Goal: Communication & Community: Connect with others

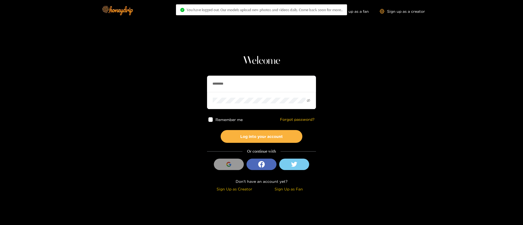
drag, startPoint x: 0, startPoint y: 0, endPoint x: 288, endPoint y: 81, distance: 299.6
click at [288, 81] on input "********" at bounding box center [261, 84] width 109 height 16
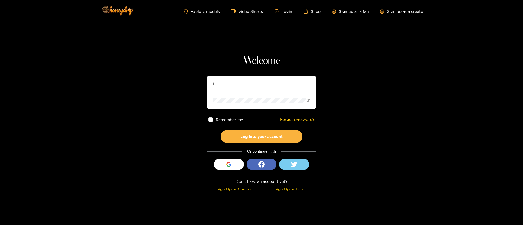
type input "*"
click at [231, 75] on div "Welcome * Remember me Forgot password? Log into your account Or continue with S…" at bounding box center [261, 123] width 109 height 139
click at [236, 84] on input "*" at bounding box center [261, 84] width 109 height 16
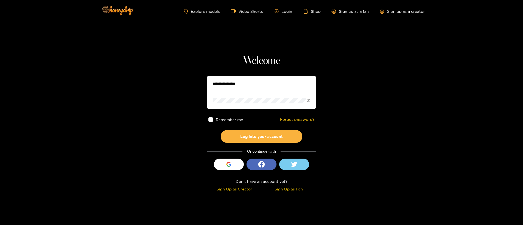
paste input "**********"
type input "**********"
click at [261, 140] on button "Log into your account" at bounding box center [262, 136] width 82 height 13
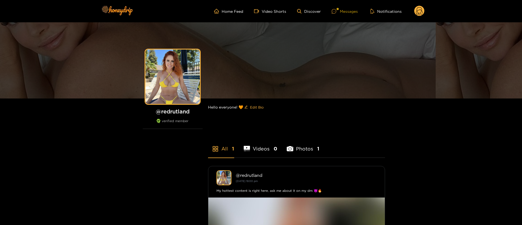
click at [343, 13] on div "Messages" at bounding box center [345, 11] width 26 height 6
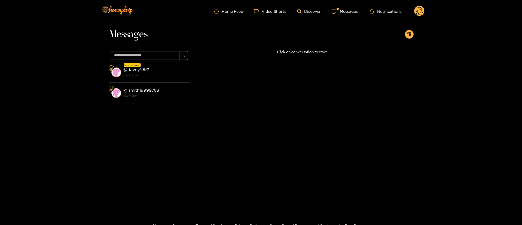
click at [415, 16] on icon at bounding box center [419, 11] width 10 height 11
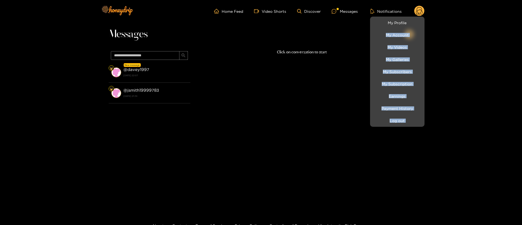
click at [415, 17] on ul "My Profile My Account My Videos My Galleries My Subscribers My Subscription Ear…" at bounding box center [397, 72] width 54 height 110
click at [403, 22] on link "My Profile" at bounding box center [397, 23] width 52 height 10
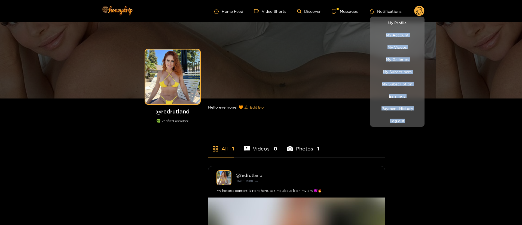
click at [333, 135] on div at bounding box center [261, 112] width 522 height 225
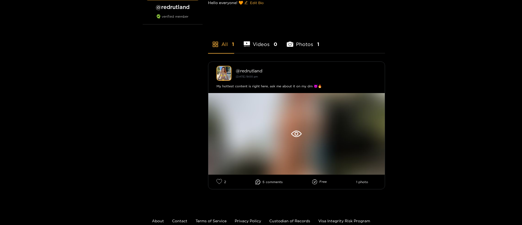
scroll to position [131, 0]
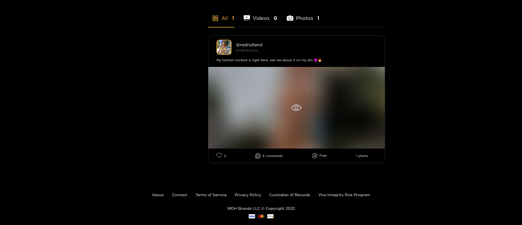
click at [294, 107] on icon at bounding box center [296, 108] width 11 height 7
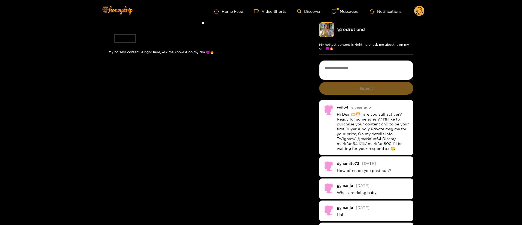
click at [457, 135] on div "1 of 1 My hottest content is right here, ask me about it on my dm 😈🔥 @ redrutla…" at bounding box center [261, 133] width 522 height 222
click at [231, 29] on li at bounding box center [203, 25] width 189 height 6
click at [343, 10] on div "Messages" at bounding box center [345, 11] width 26 height 6
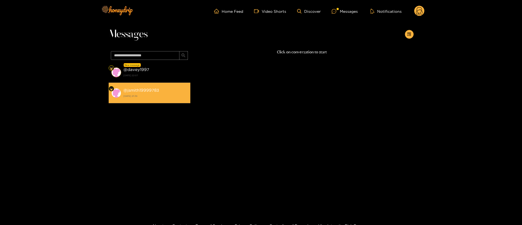
click at [154, 84] on li "@ jsmith19999783 [DATE] 21:39" at bounding box center [150, 93] width 82 height 21
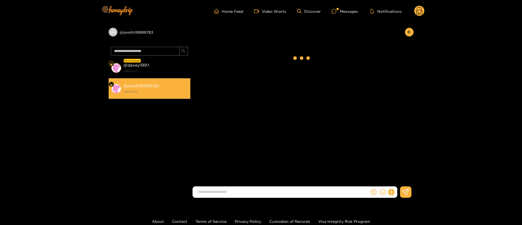
scroll to position [444, 0]
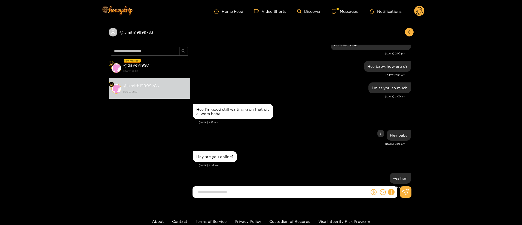
click at [319, 129] on div "Hey baby" at bounding box center [302, 136] width 218 height 14
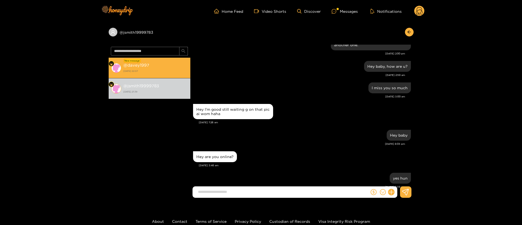
click at [167, 66] on div "@ davey1997 [DATE] 22:07" at bounding box center [155, 68] width 64 height 12
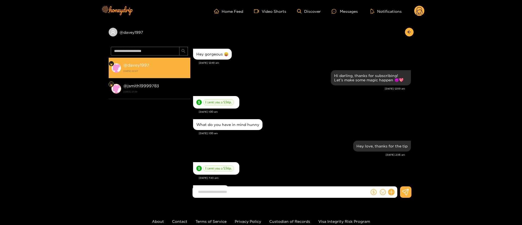
scroll to position [193, 0]
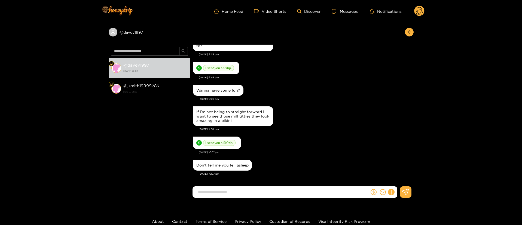
click at [306, 162] on div "Don’t tell me you fell asleep" at bounding box center [302, 165] width 218 height 14
click at [352, 95] on div "Wanna have some fun?" at bounding box center [302, 91] width 218 height 14
drag, startPoint x: 416, startPoint y: 10, endPoint x: 397, endPoint y: 23, distance: 23.3
click at [397, 23] on div "Home Feed Video Shorts Discover Messages Notifications 0 @ davey1997 @ davey199…" at bounding box center [261, 131] width 522 height 262
click at [413, 17] on div "Home Feed Video Shorts Discover Messages Notifications 0" at bounding box center [261, 11] width 327 height 22
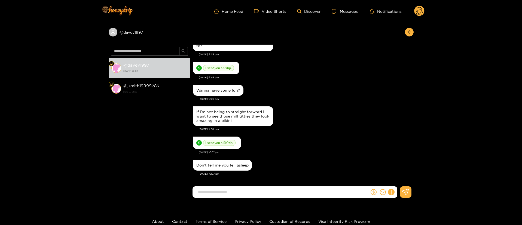
click at [415, 15] on icon at bounding box center [419, 11] width 10 height 11
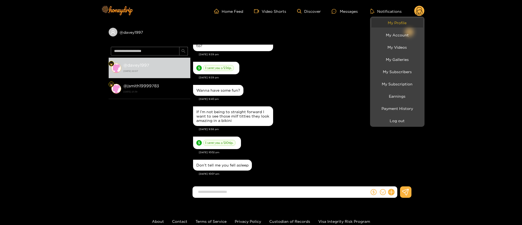
click at [408, 19] on link "My Profile" at bounding box center [397, 23] width 52 height 10
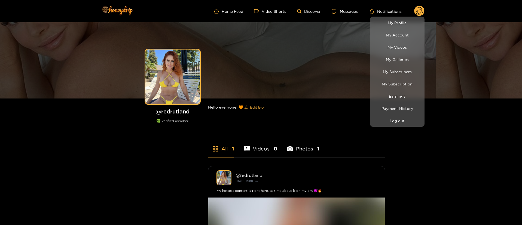
click at [124, 136] on div at bounding box center [261, 112] width 522 height 225
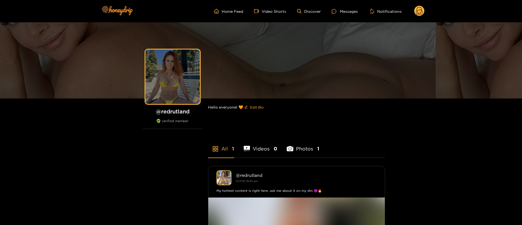
click at [178, 62] on div at bounding box center [172, 77] width 54 height 54
click at [186, 65] on div at bounding box center [172, 77] width 54 height 54
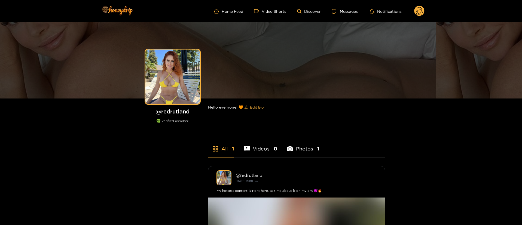
click at [387, 127] on div "Edit Cover Photo @ redrutland verified member Hello everyone! 🧡 Edit Bio All 1 …" at bounding box center [261, 164] width 522 height 284
click at [352, 13] on div "Messages" at bounding box center [345, 11] width 26 height 6
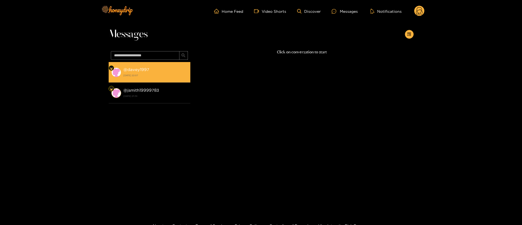
click at [159, 70] on div "@ davey1997 [DATE] 22:07" at bounding box center [155, 72] width 64 height 12
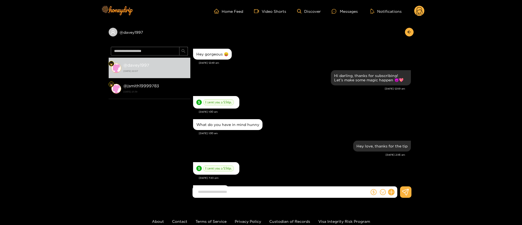
scroll to position [193, 0]
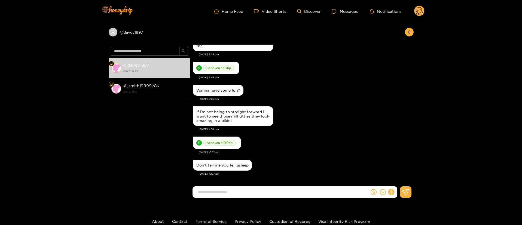
click at [391, 190] on icon at bounding box center [391, 192] width 6 height 6
click at [403, 179] on icon at bounding box center [401, 178] width 5 height 5
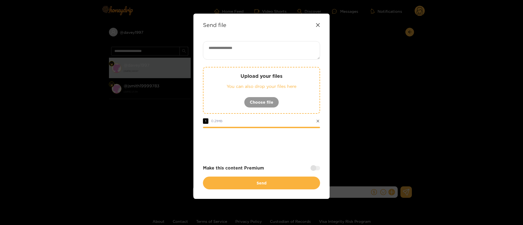
click at [317, 169] on div at bounding box center [315, 168] width 10 height 4
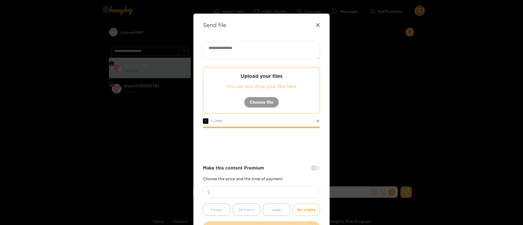
click at [291, 192] on input "number" at bounding box center [261, 192] width 117 height 12
type input "*"
click at [238, 54] on textarea at bounding box center [261, 50] width 117 height 19
paste textarea "**"
type textarea "**********"
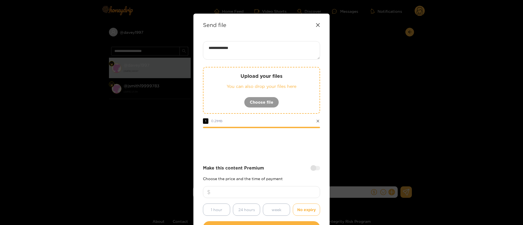
click at [292, 156] on div "**********" at bounding box center [261, 137] width 117 height 193
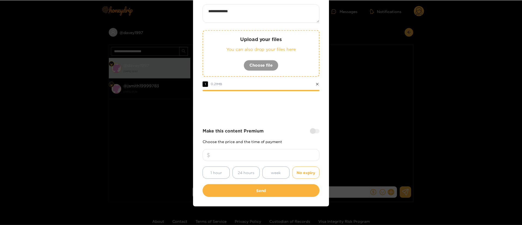
scroll to position [40, 0]
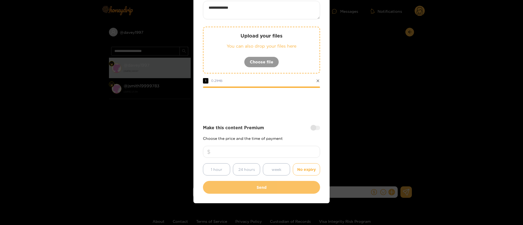
click at [271, 185] on button "Send" at bounding box center [261, 187] width 117 height 13
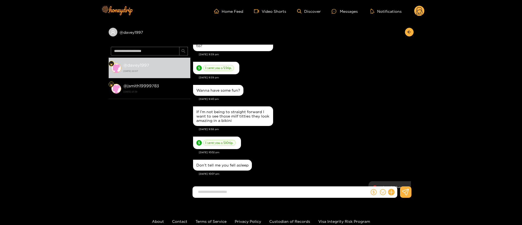
scroll to position [243, 0]
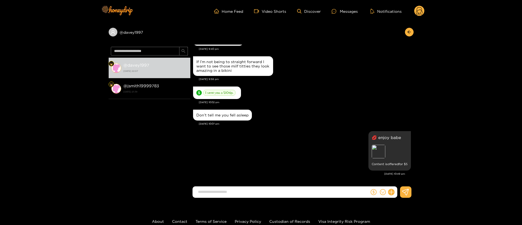
click at [318, 112] on div "Don’t tell me you fell asleep" at bounding box center [302, 115] width 218 height 14
click at [375, 193] on icon "dollar" at bounding box center [374, 192] width 6 height 6
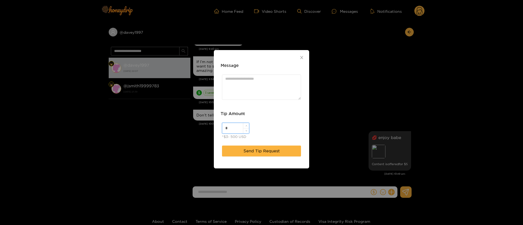
click at [237, 127] on input "*" at bounding box center [235, 128] width 27 height 10
type input "**"
click at [276, 57] on div "Message Tip Amount ** *$3- 500 USD Send Tip Request" at bounding box center [261, 109] width 95 height 118
click at [264, 93] on textarea "Message" at bounding box center [261, 87] width 79 height 25
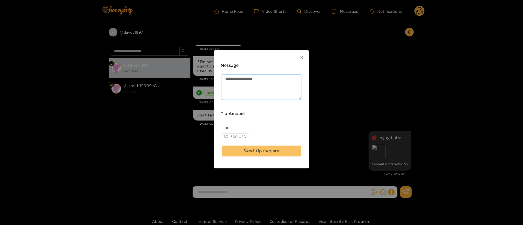
type textarea "**********"
click at [271, 154] on span "Send Tip Request" at bounding box center [261, 151] width 36 height 7
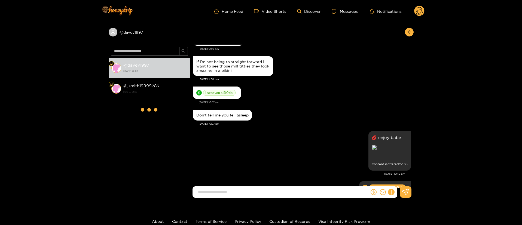
scroll to position [276, 0]
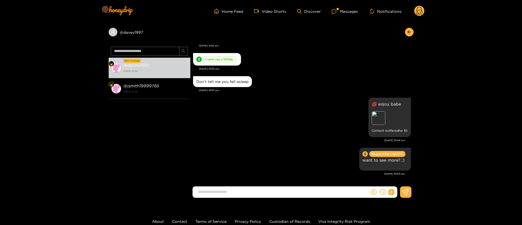
click at [307, 196] on input at bounding box center [282, 192] width 174 height 9
click at [304, 194] on input "*" at bounding box center [282, 192] width 174 height 9
type input "**********"
click at [257, 192] on input "**********" at bounding box center [282, 192] width 174 height 9
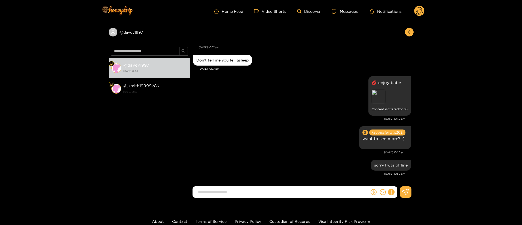
click at [421, 9] on circle at bounding box center [419, 11] width 10 height 10
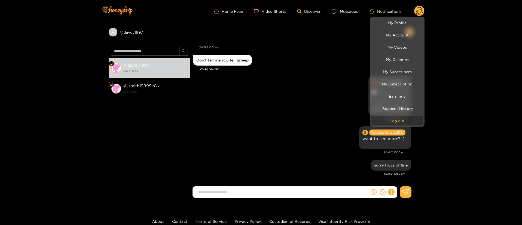
click at [410, 120] on button "Log out" at bounding box center [397, 121] width 52 height 10
